Goal: Task Accomplishment & Management: Use online tool/utility

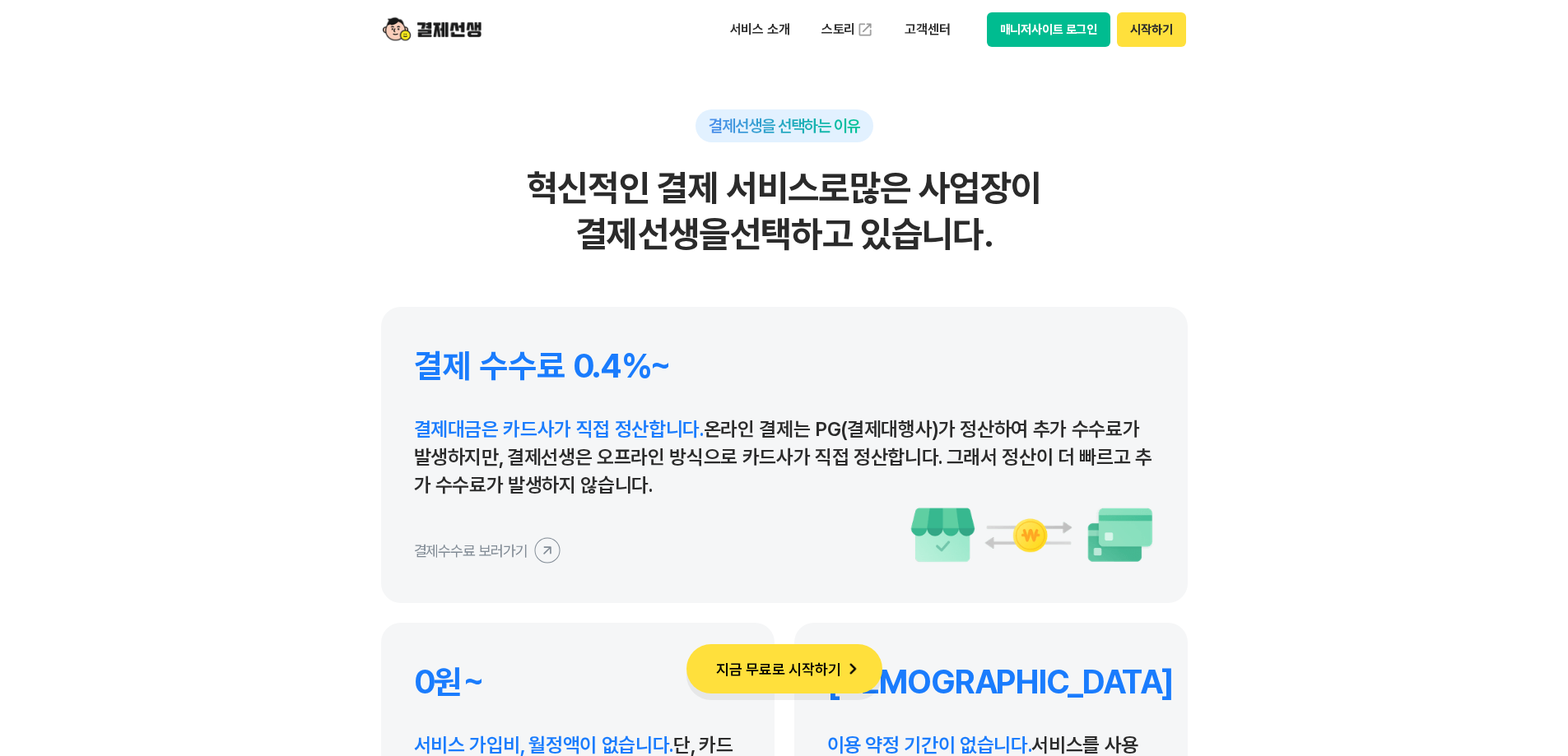
scroll to position [7520, 0]
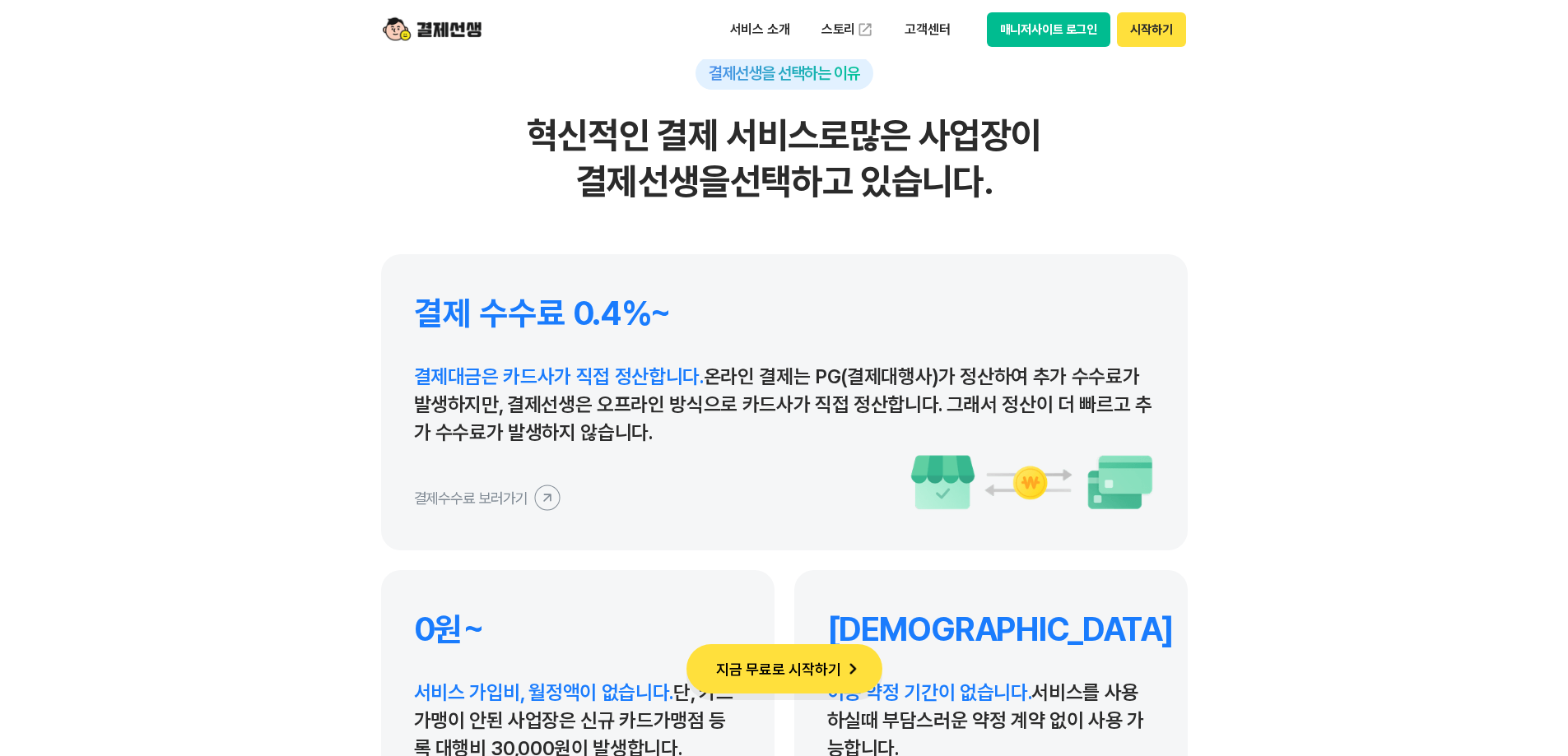
click at [1346, 297] on section "결제선생을 선택하는 이유 혁신적인 결제 서비스로 많은 사업장이 결제선생을 선택하고 있습니다. 결제 수수료 0.4%~ 결제대금은 카드사가 직접 …" at bounding box center [784, 371] width 1568 height 1058
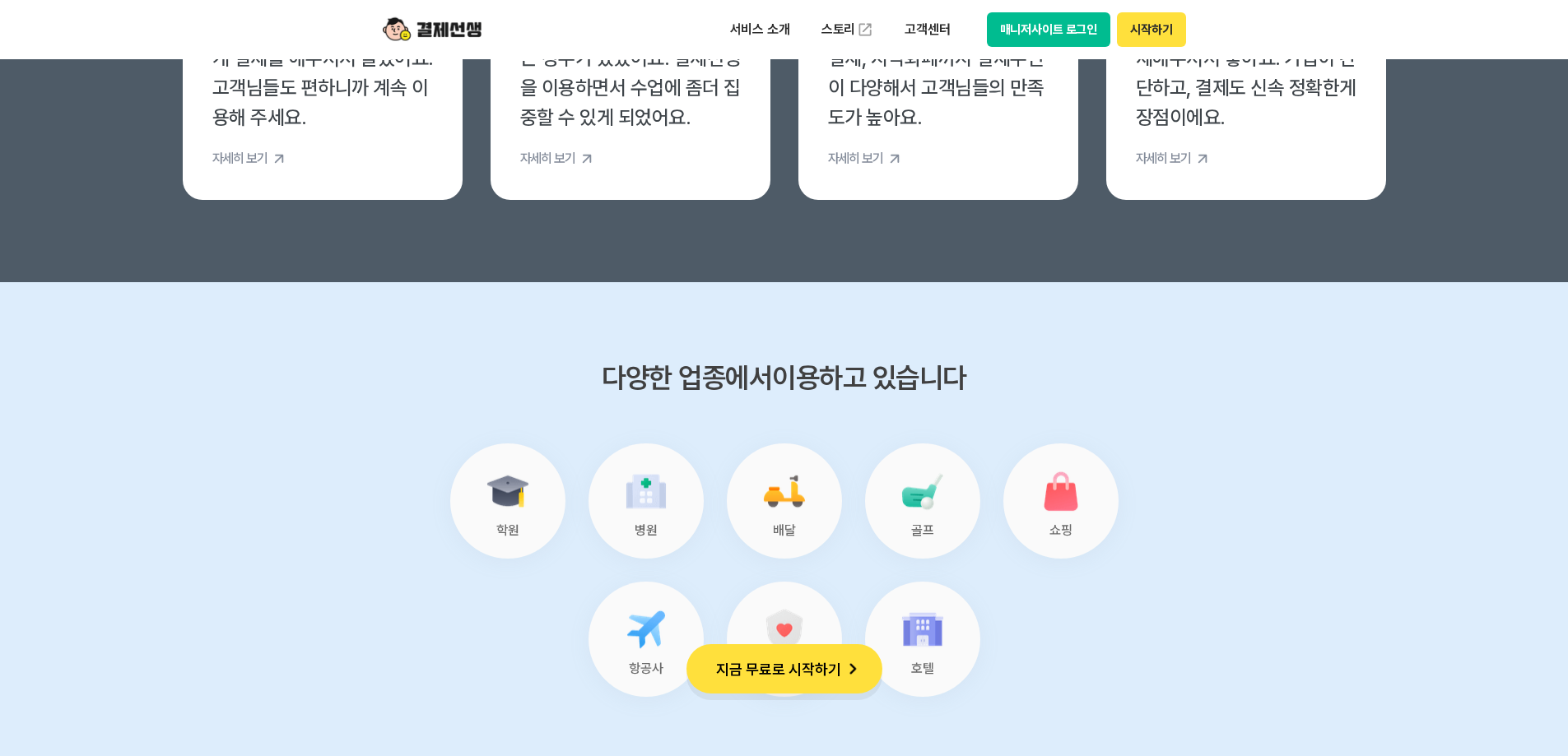
scroll to position [6172, 0]
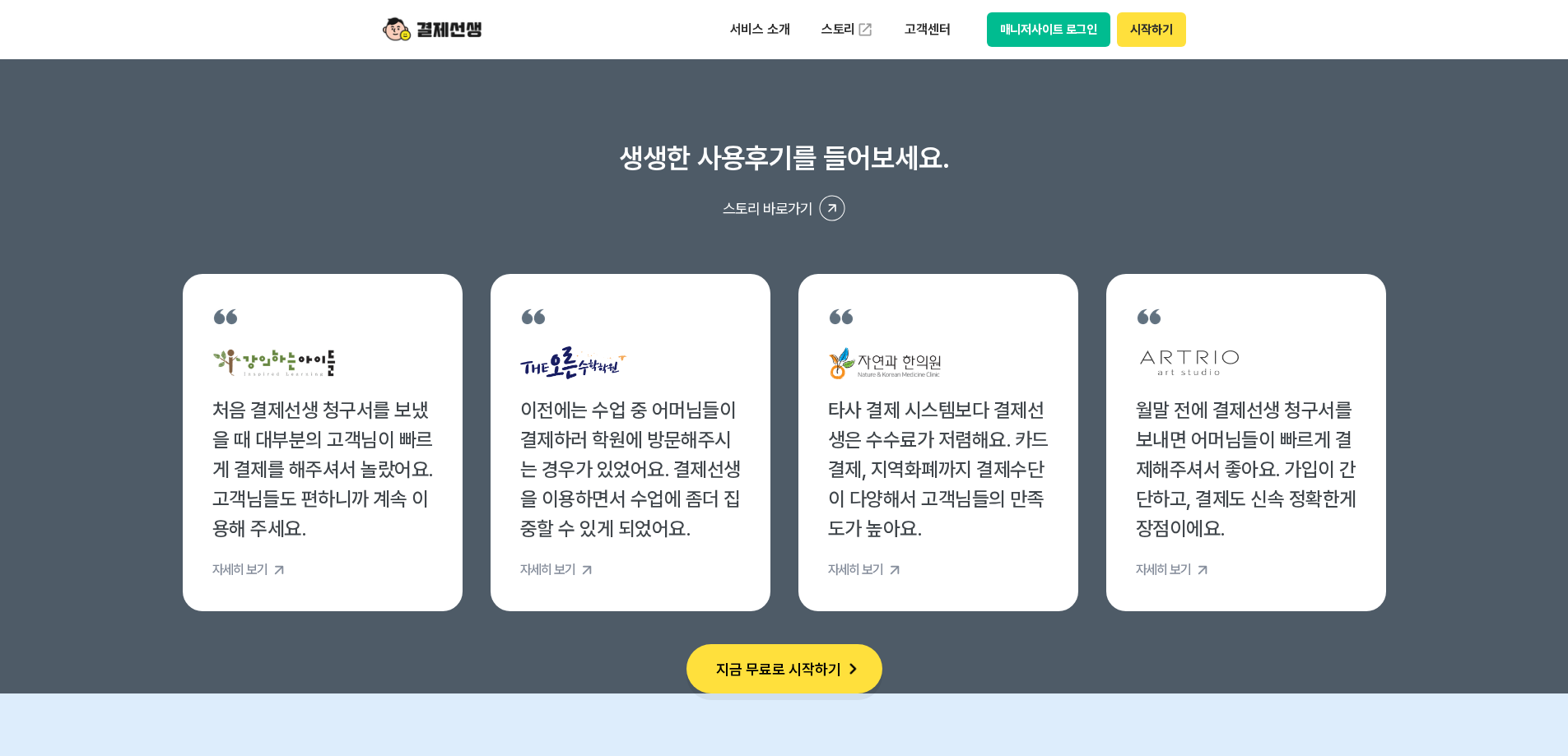
click at [422, 25] on img at bounding box center [432, 30] width 98 height 31
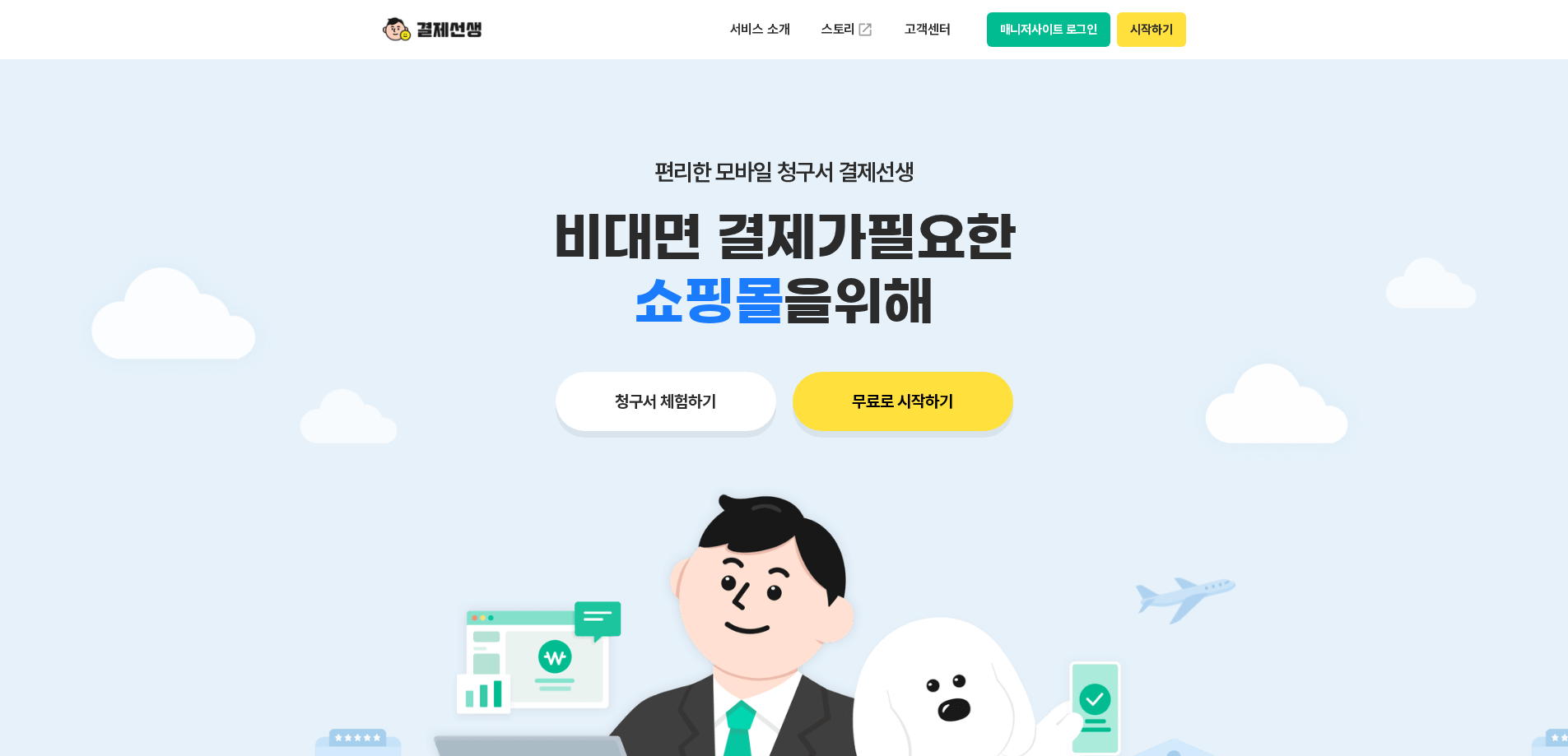
click at [671, 409] on button "청구서 체험하기" at bounding box center [666, 402] width 221 height 60
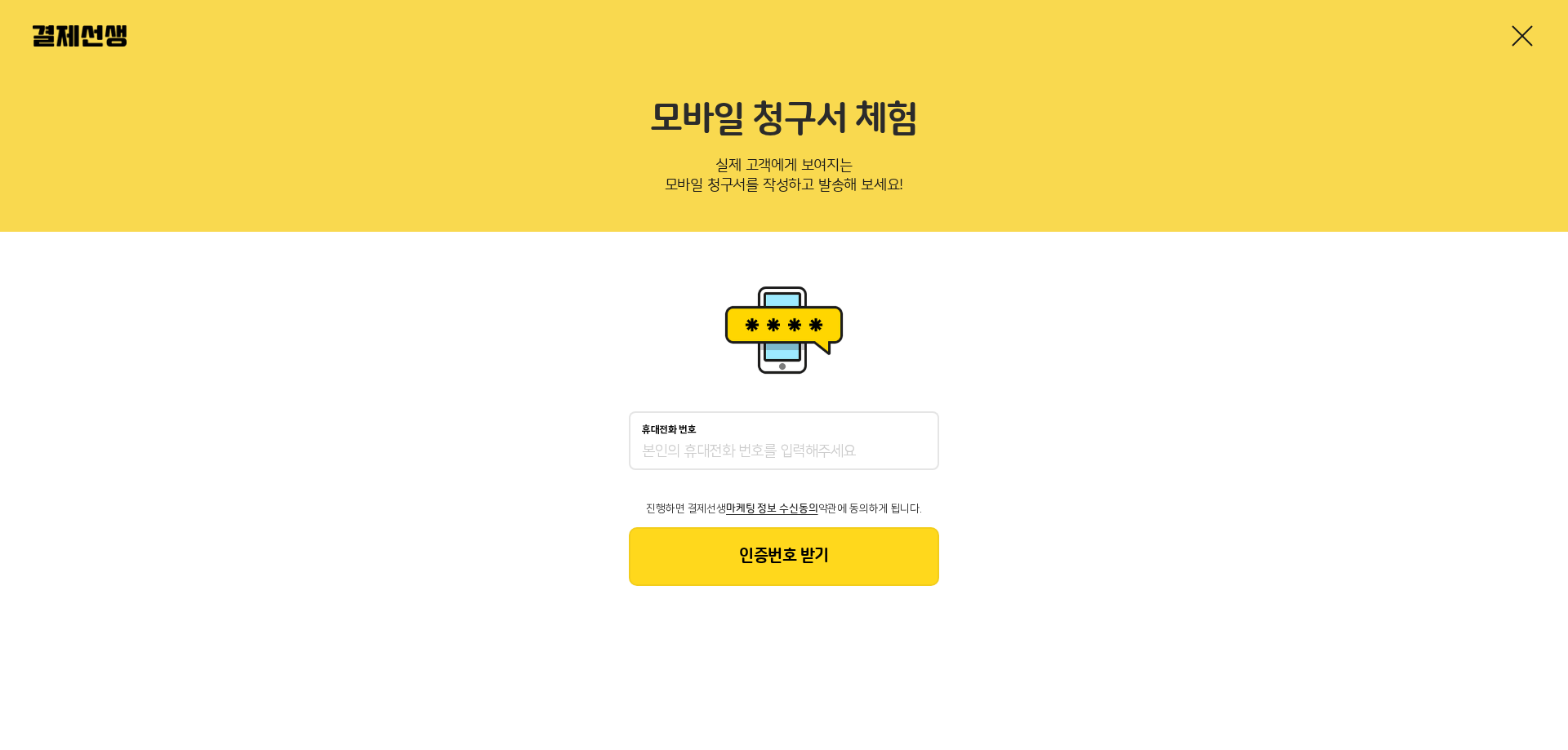
click at [690, 454] on input "휴대전화 번호" at bounding box center [784, 452] width 284 height 20
type input "01020182090"
click at [721, 546] on button "인증번호 받기" at bounding box center [784, 557] width 310 height 59
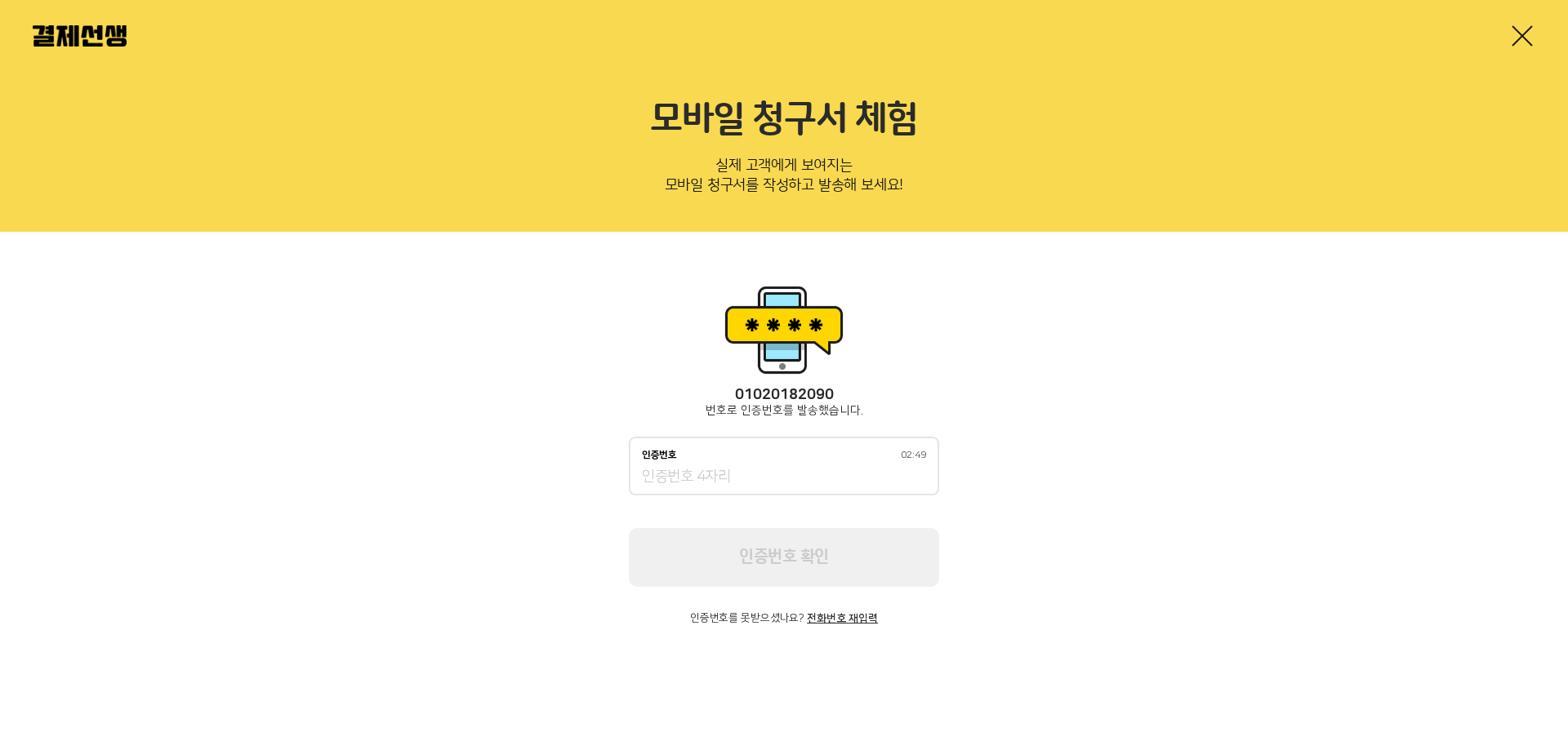
click at [777, 482] on input "인증번호 02:49" at bounding box center [784, 478] width 284 height 20
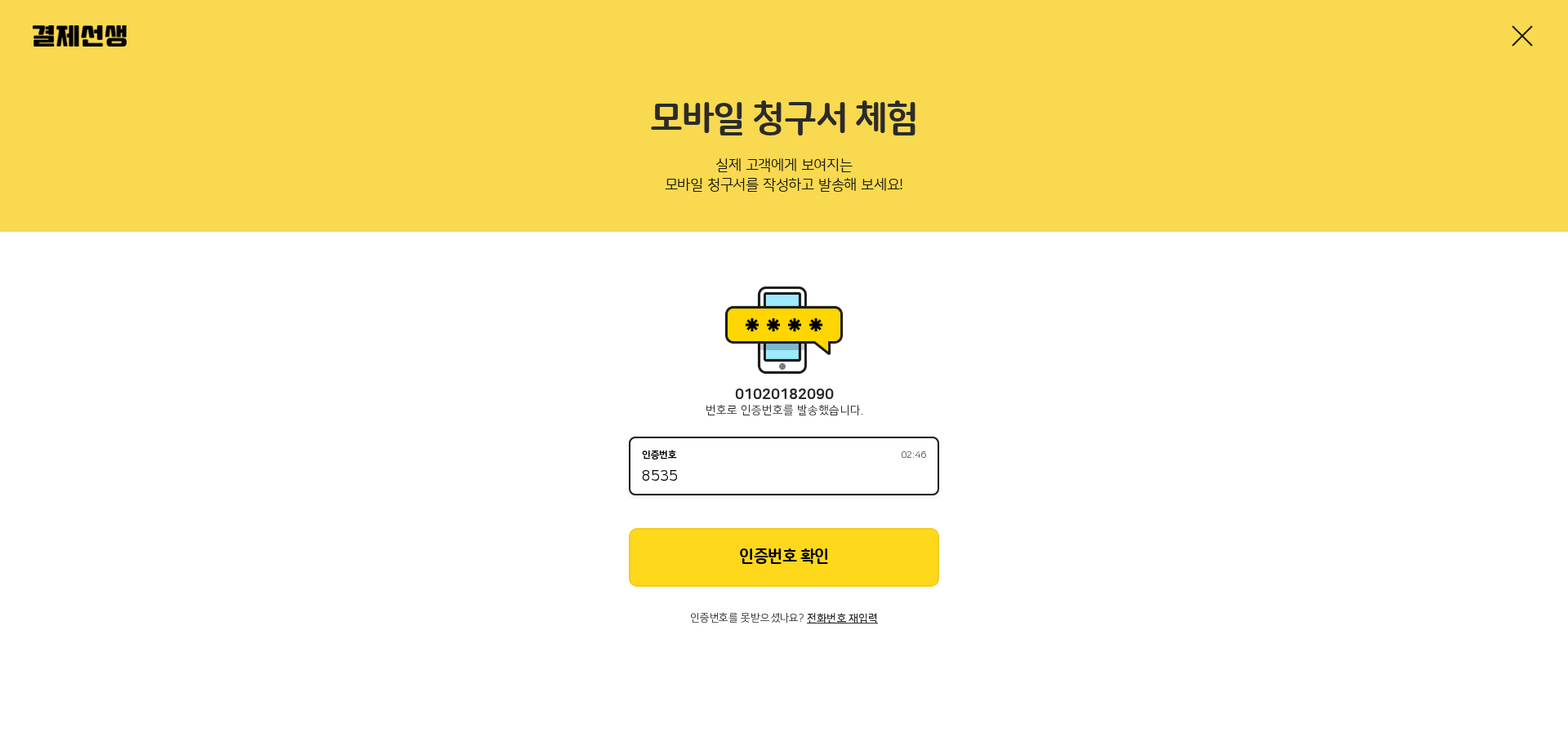
type input "8535"
click at [754, 571] on button "인증번호 확인" at bounding box center [784, 558] width 310 height 59
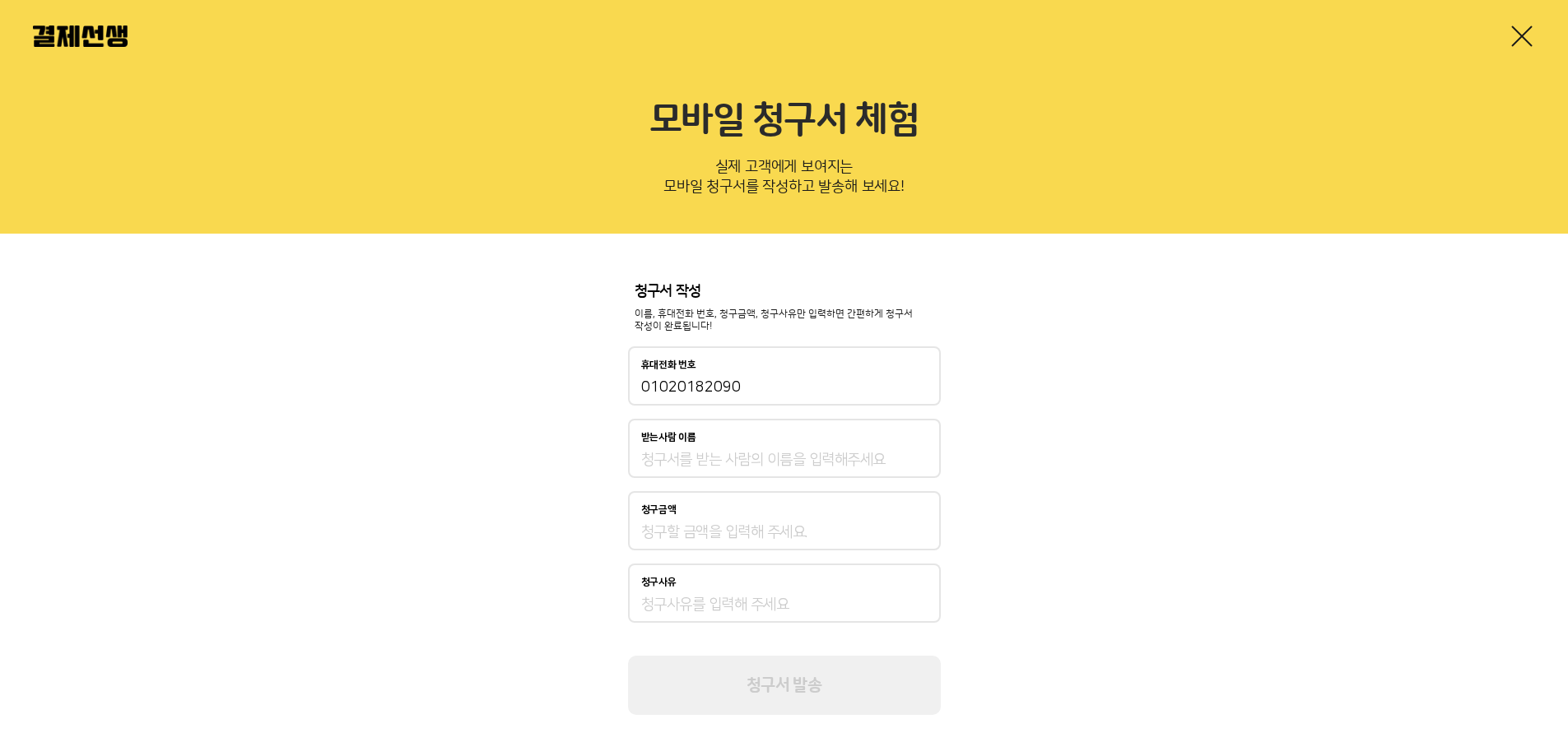
click at [832, 467] on input "받는사람 이름" at bounding box center [784, 460] width 286 height 20
type input "정세연"
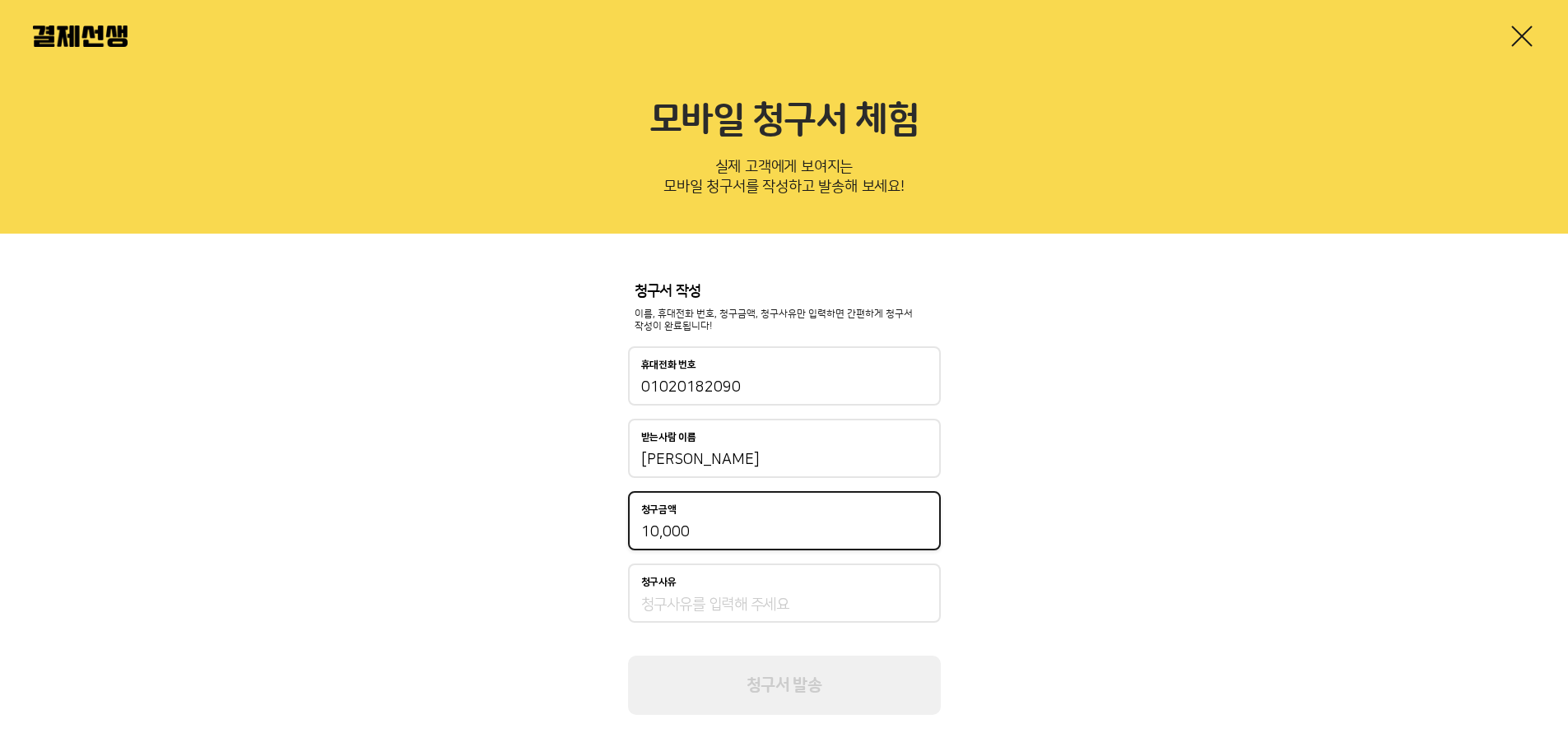
type input "10,000"
click at [731, 596] on input "청구사유" at bounding box center [784, 605] width 286 height 20
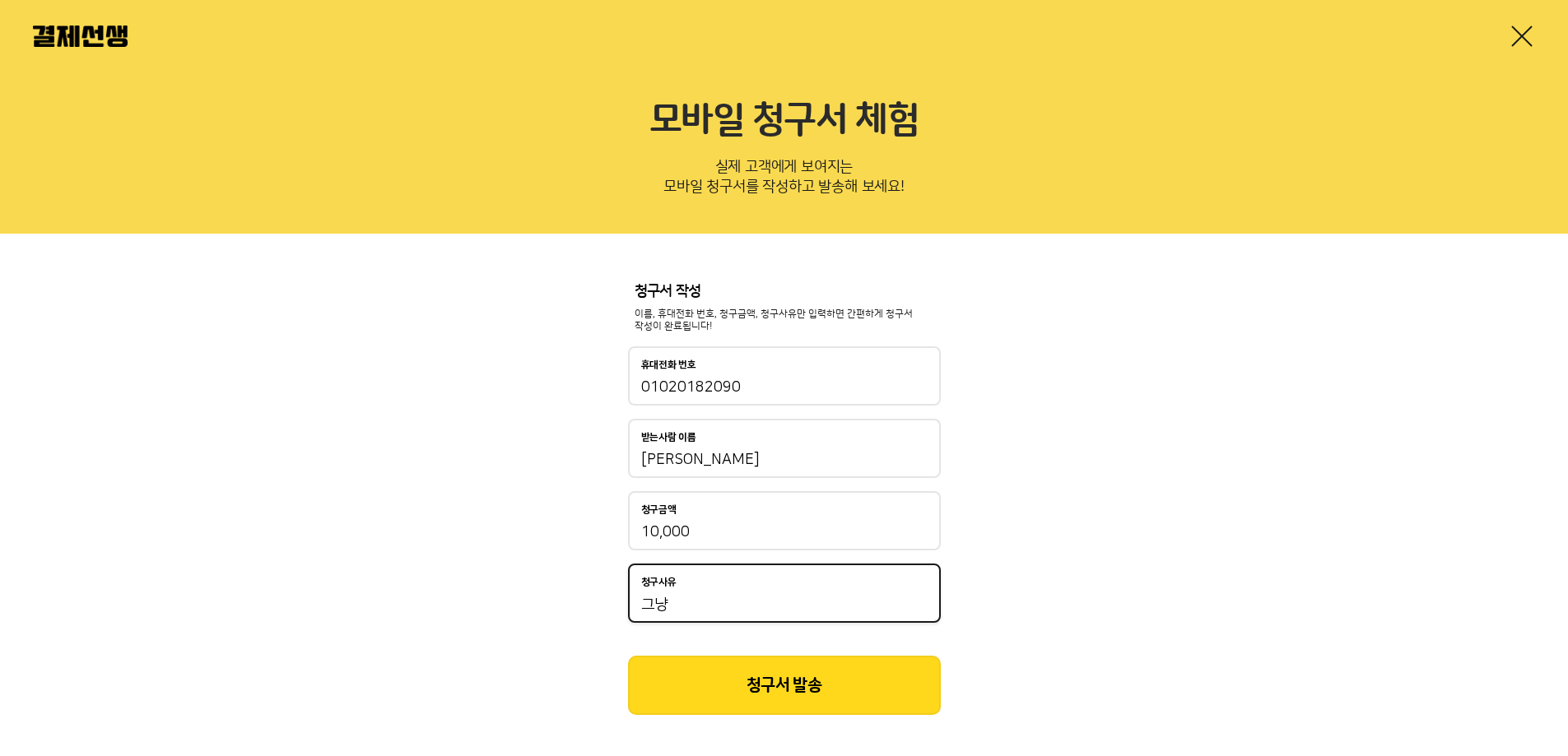
type input "그냥"
click at [722, 661] on button "청구서 발송" at bounding box center [784, 686] width 313 height 60
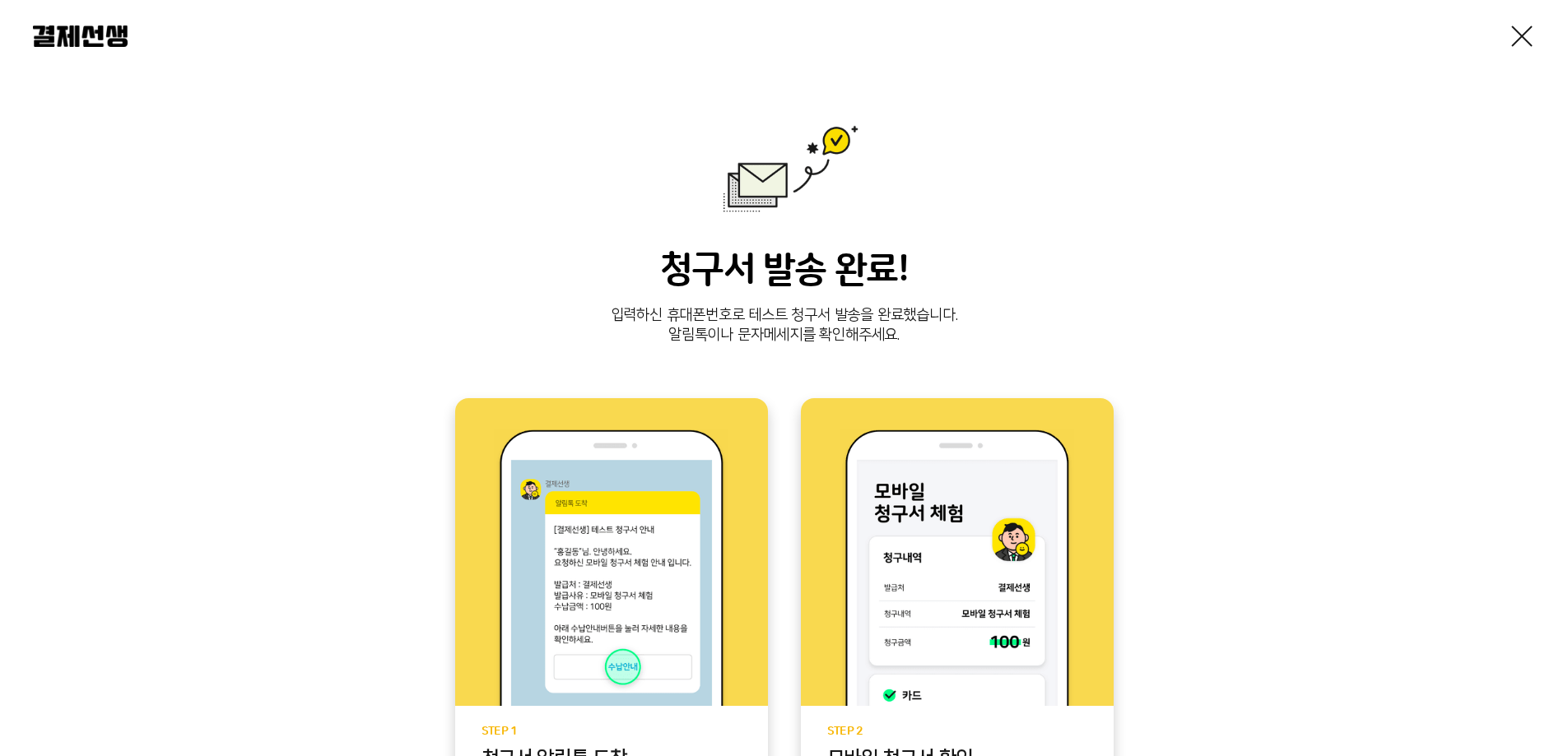
click at [1523, 26] on link at bounding box center [1522, 36] width 26 height 26
